Goal: Transaction & Acquisition: Purchase product/service

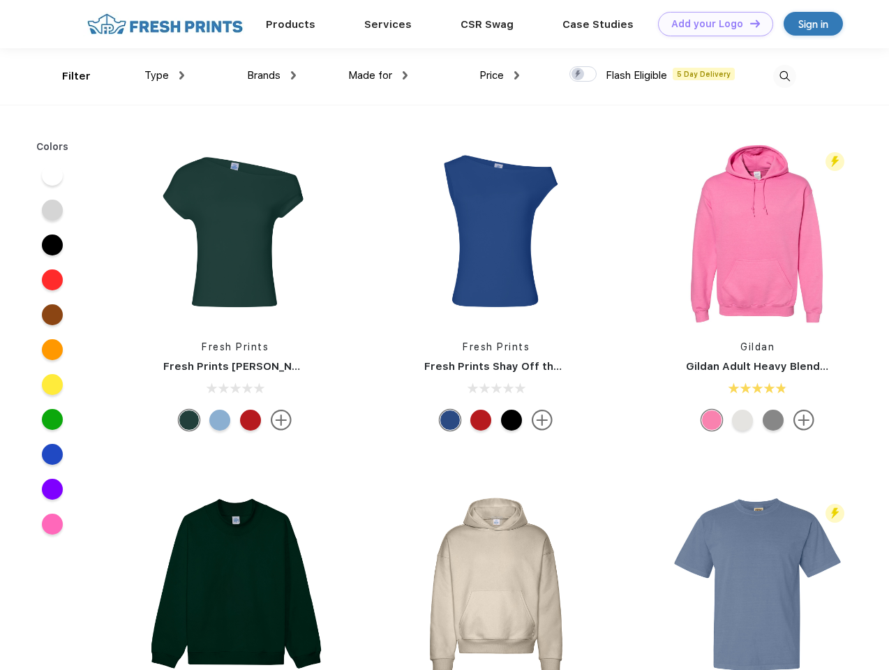
click at [711, 24] on link "Add your Logo Design Tool" at bounding box center [715, 24] width 115 height 24
click at [0, 0] on div "Design Tool" at bounding box center [0, 0] width 0 height 0
click at [749, 23] on link "Add your Logo Design Tool" at bounding box center [715, 24] width 115 height 24
click at [67, 76] on div "Filter" at bounding box center [76, 76] width 29 height 16
click at [165, 75] on span "Type" at bounding box center [157, 75] width 24 height 13
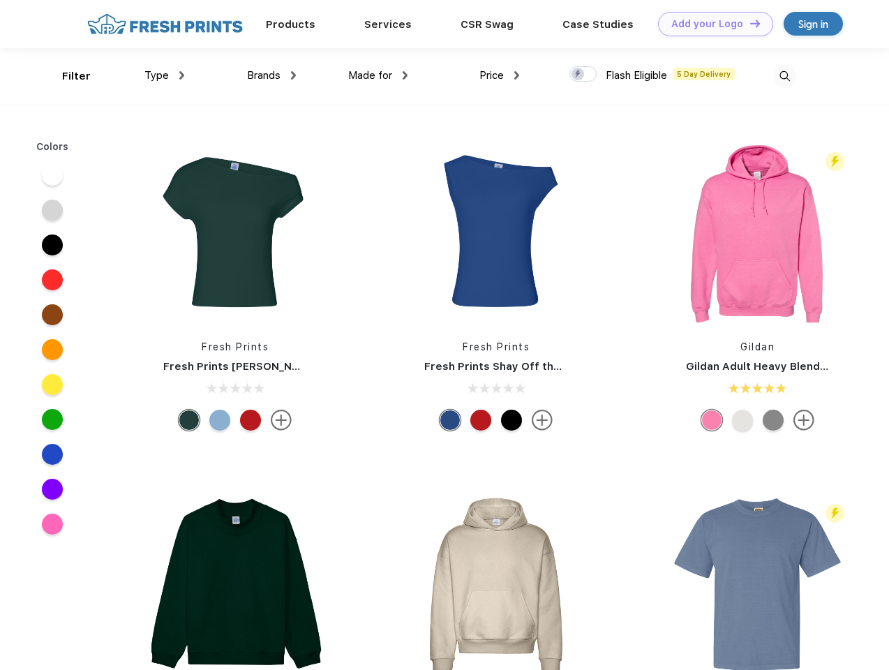
click at [272, 75] on span "Brands" at bounding box center [264, 75] width 34 height 13
click at [378, 75] on span "Made for" at bounding box center [370, 75] width 44 height 13
click at [500, 75] on span "Price" at bounding box center [492, 75] width 24 height 13
click at [584, 75] on div at bounding box center [583, 73] width 27 height 15
click at [579, 75] on input "checkbox" at bounding box center [574, 70] width 9 height 9
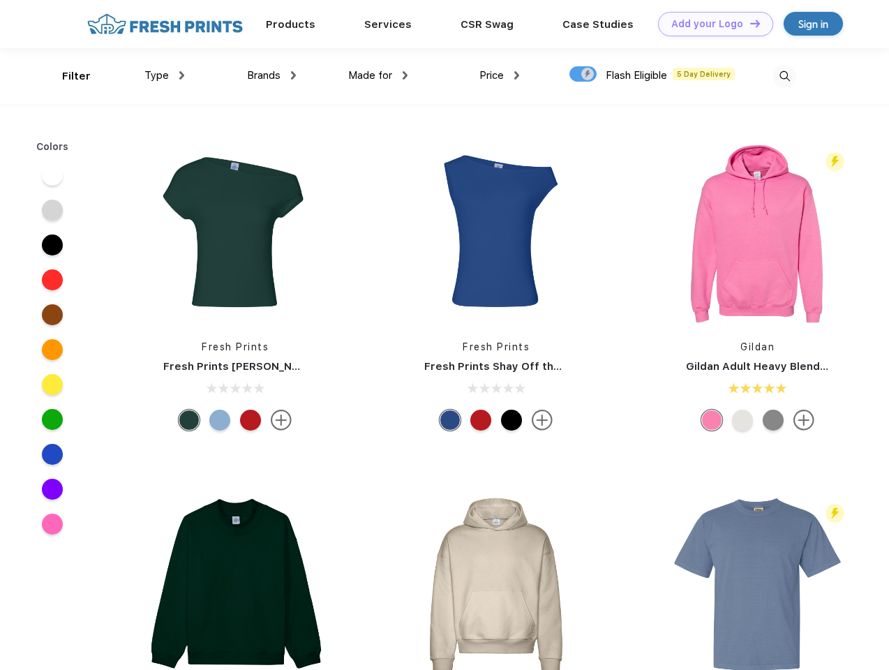
click at [785, 76] on img at bounding box center [784, 76] width 23 height 23
